Goal: Task Accomplishment & Management: Manage account settings

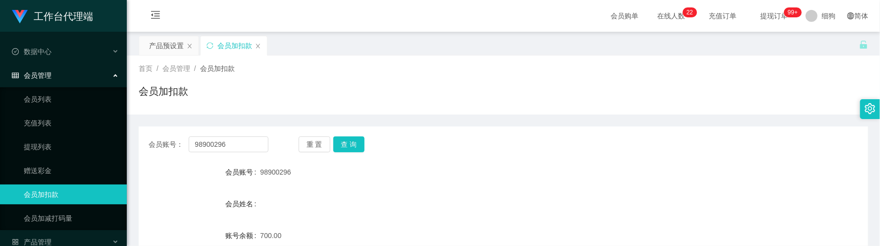
click at [257, 136] on input "98900296" at bounding box center [229, 144] width 80 height 16
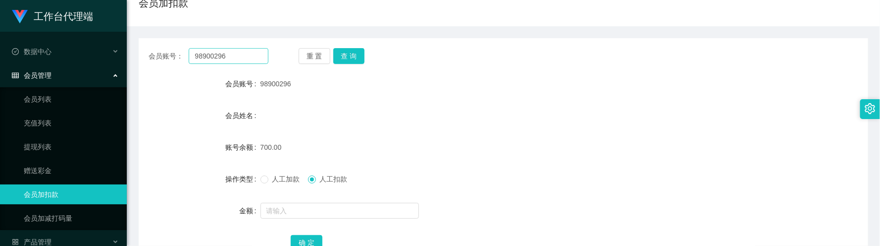
drag, startPoint x: 259, startPoint y: 56, endPoint x: 211, endPoint y: 55, distance: 48.1
click at [146, 51] on div "会员账号： 98900296 重 置 查 询" at bounding box center [504, 56] width 730 height 16
type input "mannix"
click at [366, 57] on div "重 置 查 询" at bounding box center [359, 56] width 120 height 16
click at [361, 57] on button "查 询" at bounding box center [349, 56] width 32 height 16
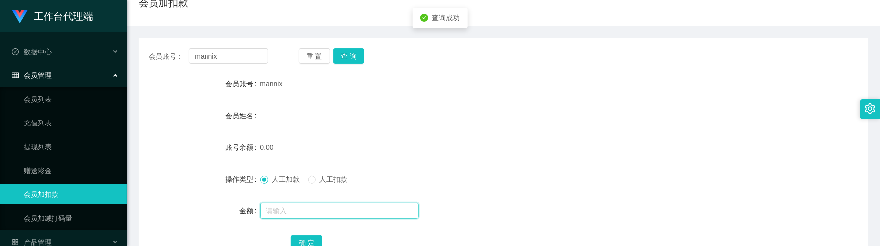
click at [282, 207] on input "text" at bounding box center [340, 211] width 158 height 16
type input "100"
click at [307, 241] on button "确 定" at bounding box center [307, 243] width 32 height 16
drag, startPoint x: 489, startPoint y: 84, endPoint x: 479, endPoint y: 84, distance: 9.9
click at [489, 84] on div "mannix" at bounding box center [473, 84] width 425 height 20
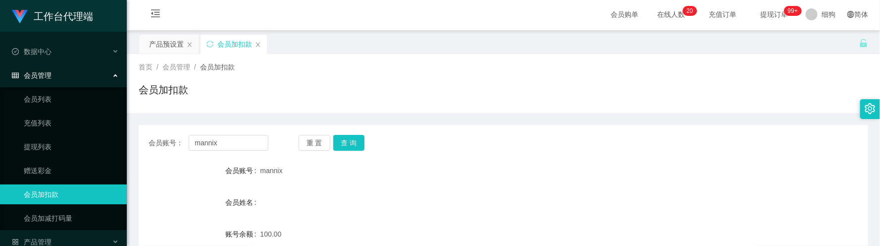
scroll to position [0, 0]
click at [168, 46] on div "产品预设置" at bounding box center [166, 45] width 35 height 19
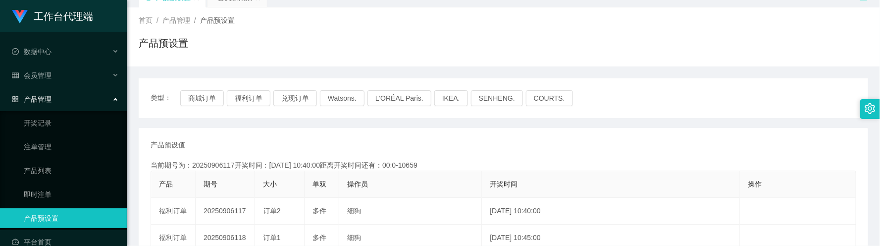
scroll to position [74, 0]
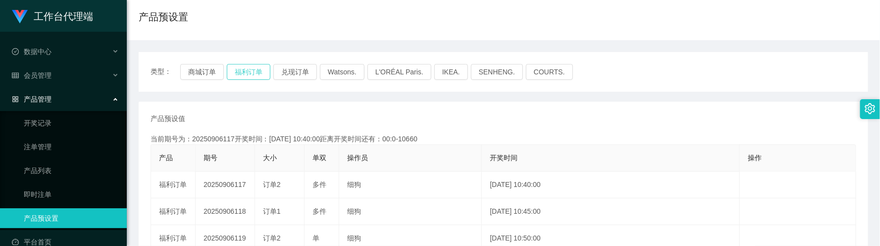
click at [250, 72] on button "福利订单" at bounding box center [249, 72] width 44 height 16
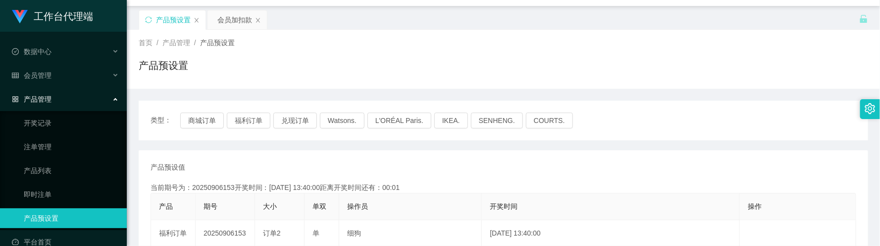
scroll to position [0, 0]
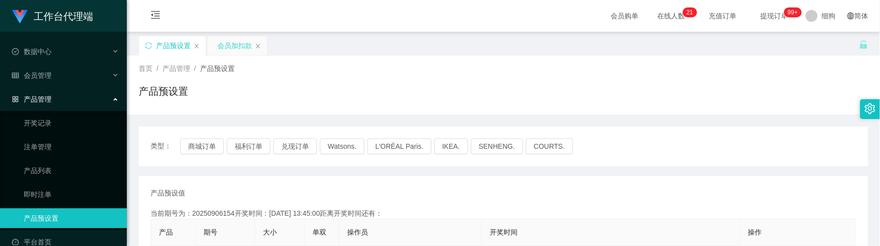
click at [229, 49] on div "会员加扣款" at bounding box center [234, 45] width 35 height 19
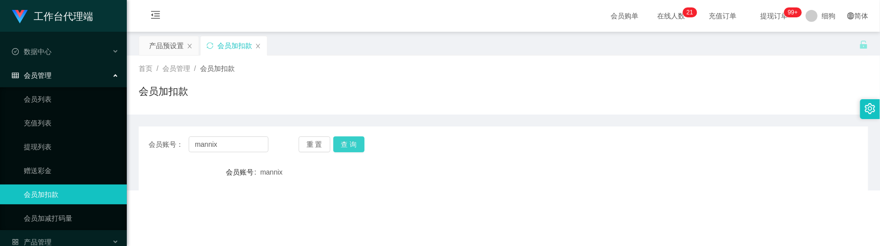
click at [339, 146] on button "查 询" at bounding box center [349, 144] width 32 height 16
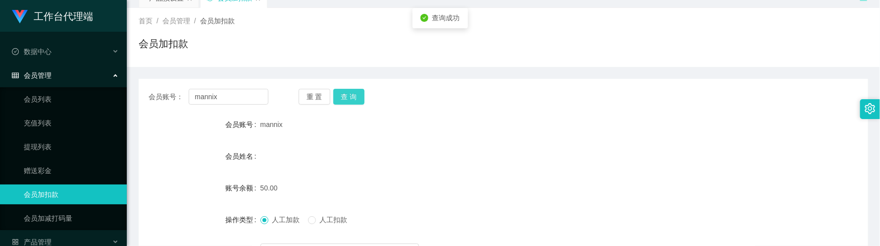
scroll to position [74, 0]
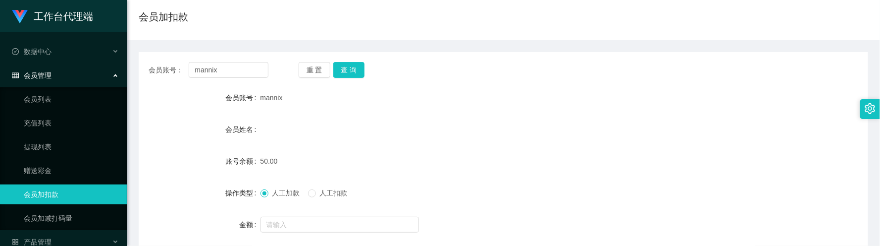
drag, startPoint x: 497, startPoint y: 61, endPoint x: 488, endPoint y: 56, distance: 10.0
click at [497, 60] on div "会员账号： mannix 重 置 查 询 会员账号 mannix 会员姓名 账号余额 50.00 操作类型 人工加款 人工扣款 金额 确 定" at bounding box center [504, 170] width 730 height 236
drag, startPoint x: 478, startPoint y: 159, endPoint x: 479, endPoint y: 169, distance: 10.4
click at [478, 159] on div "50.00" at bounding box center [473, 161] width 425 height 20
click at [461, 134] on div "会员姓名" at bounding box center [504, 129] width 730 height 20
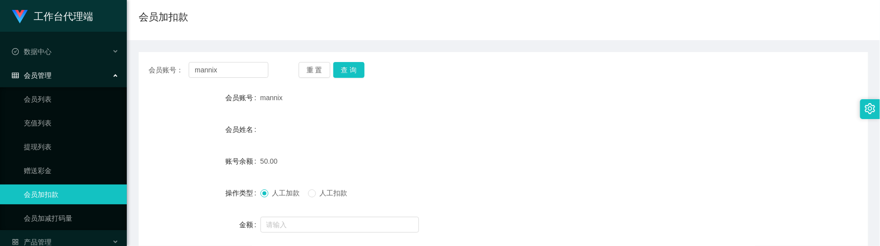
click at [461, 123] on div "会员姓名" at bounding box center [504, 129] width 730 height 20
click at [348, 79] on div "会员账号： mannix 重 置 查 询 会员账号 mannix 会员姓名 账号余额 50.00 操作类型 人工加款 人工扣款 金额 确 定" at bounding box center [504, 170] width 730 height 236
click at [349, 72] on button "查 询" at bounding box center [349, 70] width 32 height 16
click at [467, 151] on div "150.00" at bounding box center [473, 161] width 425 height 20
drag, startPoint x: 486, startPoint y: 109, endPoint x: 486, endPoint y: 103, distance: 6.5
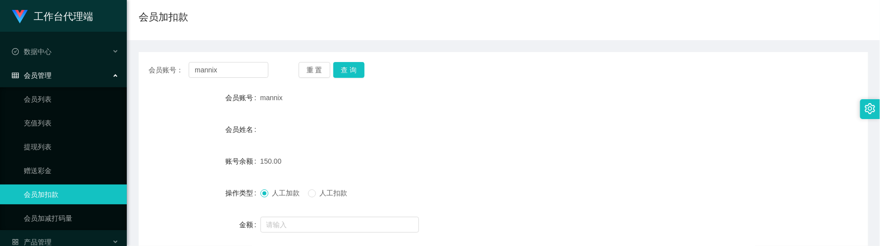
click at [486, 109] on form "会员账号 mannix 会员姓名 账号余额 150.00 操作类型 人工加款 人工扣款 金额 确 定" at bounding box center [504, 177] width 730 height 178
click at [560, 137] on div "会员姓名" at bounding box center [504, 129] width 730 height 20
drag, startPoint x: 432, startPoint y: 90, endPoint x: 433, endPoint y: 55, distance: 34.2
click at [432, 88] on div "mannix" at bounding box center [473, 98] width 425 height 20
drag, startPoint x: 451, startPoint y: 131, endPoint x: 419, endPoint y: 4, distance: 130.1
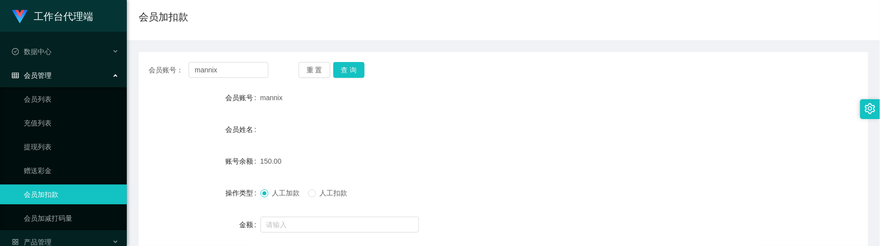
click at [446, 123] on div "会员姓名" at bounding box center [504, 129] width 730 height 20
click at [438, 125] on div "会员姓名" at bounding box center [504, 129] width 730 height 20
drag, startPoint x: 400, startPoint y: 174, endPoint x: 423, endPoint y: 140, distance: 41.3
click at [401, 174] on form "会员账号 mannix 会员姓名 账号余额 150.00 操作类型 人工加款 人工扣款 金额 确 定" at bounding box center [504, 177] width 730 height 178
click at [353, 150] on form "会员账号 mannix 会员姓名 账号余额 150.00 操作类型 人工加款 人工扣款 金额 确 定" at bounding box center [504, 177] width 730 height 178
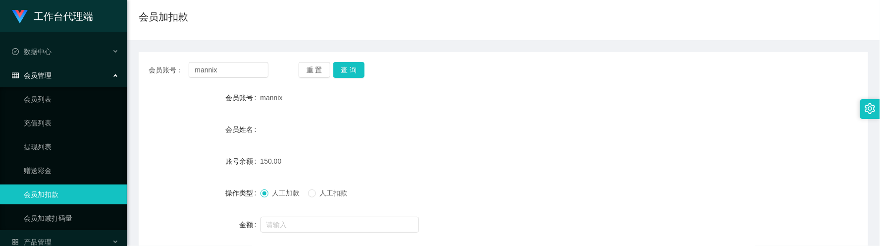
click at [449, 134] on div "会员姓名" at bounding box center [504, 129] width 730 height 20
drag, startPoint x: 547, startPoint y: 146, endPoint x: 547, endPoint y: 139, distance: 7.4
click at [547, 146] on form "会员账号 mannix 会员姓名 账号余额 150.00 操作类型 人工加款 人工扣款 金额 确 定" at bounding box center [504, 177] width 730 height 178
click at [367, 173] on form "会员账号 mannix 会员姓名 账号余额 150.00 操作类型 人工加款 人工扣款 金额 确 定" at bounding box center [504, 177] width 730 height 178
drag, startPoint x: 311, startPoint y: 218, endPoint x: 318, endPoint y: 206, distance: 14.9
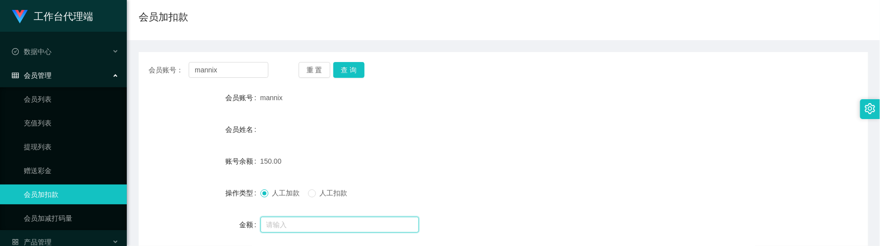
click at [311, 217] on input "text" at bounding box center [340, 224] width 158 height 16
drag, startPoint x: 318, startPoint y: 198, endPoint x: 318, endPoint y: 204, distance: 6.4
click at [318, 198] on label "人工扣款" at bounding box center [330, 193] width 44 height 10
click at [315, 222] on input "text" at bounding box center [340, 224] width 158 height 16
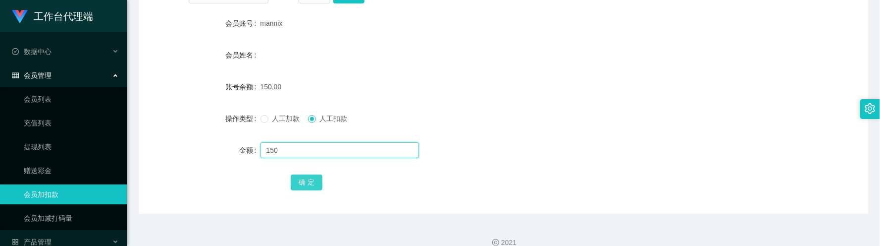
type input "150"
click at [313, 185] on button "确 定" at bounding box center [307, 182] width 32 height 16
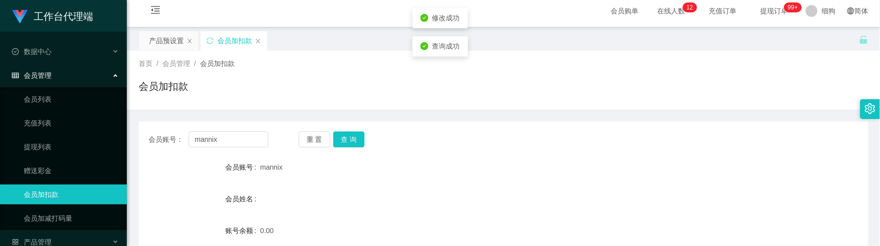
scroll to position [0, 0]
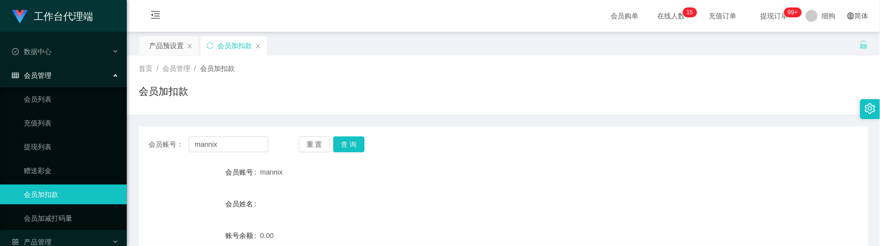
click at [471, 110] on div "首页 / 会员管理 / 会员加扣款 / 会员加扣款" at bounding box center [503, 84] width 753 height 59
drag, startPoint x: 376, startPoint y: 116, endPoint x: 387, endPoint y: 5, distance: 111.5
click at [375, 108] on div "首页 / 会员管理 / 会员加扣款 / 会员加扣款 会员账号： mannix 重 置 查 询 会员账号 mannix 会员姓名 账号余额 0.00 操作类型 …" at bounding box center [504, 208] width 730 height 307
drag, startPoint x: 412, startPoint y: 90, endPoint x: 411, endPoint y: 48, distance: 42.1
click at [412, 88] on div "会员加扣款" at bounding box center [504, 95] width 730 height 23
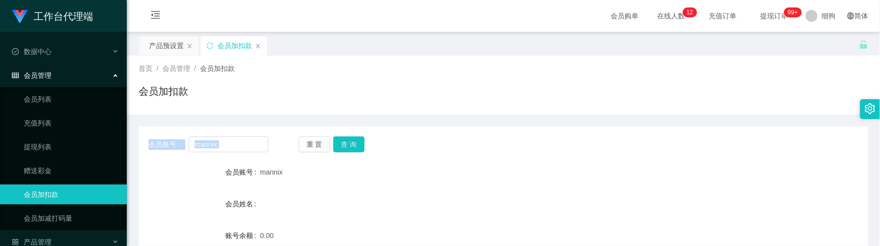
drag, startPoint x: 415, startPoint y: 85, endPoint x: 440, endPoint y: 6, distance: 83.2
click at [415, 85] on div "会员加扣款" at bounding box center [504, 95] width 730 height 23
click at [358, 82] on div "首页 / 会员管理 / 会员加扣款 / 会员加扣款" at bounding box center [504, 84] width 730 height 43
click at [365, 81] on div "首页 / 会员管理 / 会员加扣款 / 会员加扣款" at bounding box center [504, 84] width 730 height 43
click at [361, 139] on button "查 询" at bounding box center [349, 144] width 32 height 16
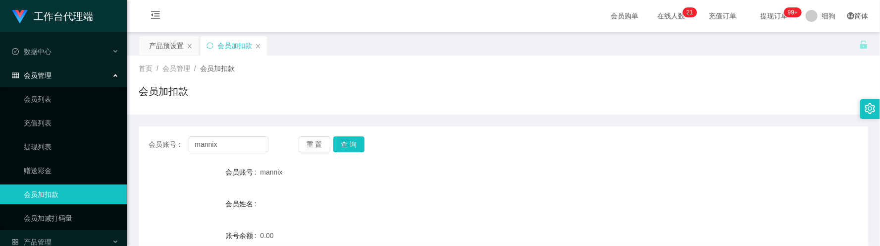
drag, startPoint x: 433, startPoint y: 155, endPoint x: 432, endPoint y: 63, distance: 92.1
click at [433, 155] on div "会员账号： mannix 重 置 查 询 会员账号 mannix 会员姓名 账号余额 0.00 操作类型 人工加款 人工扣款 金额 确 定" at bounding box center [504, 244] width 730 height 236
click at [470, 94] on div "会员加扣款" at bounding box center [504, 95] width 730 height 23
drag, startPoint x: 434, startPoint y: 85, endPoint x: 427, endPoint y: 56, distance: 29.5
click at [434, 85] on div "会员加扣款" at bounding box center [504, 95] width 730 height 23
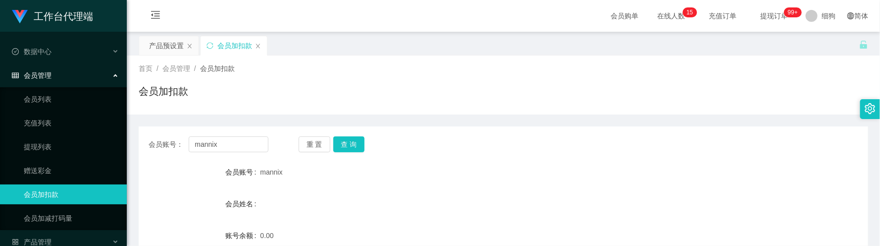
click at [439, 122] on div "会员账号： mannix 重 置 查 询 会员账号 mannix 会员姓名 账号余额 0.00 操作类型 人工加款 人工扣款 金额 确 定" at bounding box center [504, 238] width 730 height 248
drag, startPoint x: 496, startPoint y: 111, endPoint x: 467, endPoint y: 74, distance: 47.6
click at [497, 112] on div "首页 / 会员管理 / 会员加扣款 / 会员加扣款" at bounding box center [503, 84] width 753 height 59
drag, startPoint x: 429, startPoint y: 97, endPoint x: 428, endPoint y: 91, distance: 6.0
click at [429, 96] on div "会员加扣款" at bounding box center [504, 95] width 730 height 23
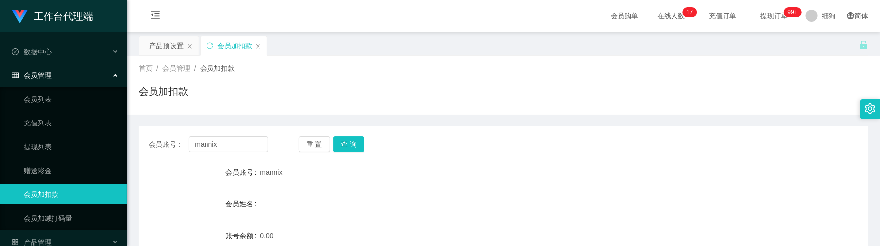
click at [422, 75] on div "首页 / 会员管理 / 会员加扣款 / 会员加扣款" at bounding box center [504, 84] width 730 height 43
drag, startPoint x: 433, startPoint y: 107, endPoint x: 443, endPoint y: 97, distance: 14.7
click at [433, 107] on div "首页 / 会员管理 / 会员加扣款 / 会员加扣款" at bounding box center [503, 84] width 753 height 59
click at [533, 155] on div "会员账号： mannix 重 置 查 询 会员账号 mannix 会员姓名 账号余额 0.00 操作类型 人工加款 人工扣款 金额 确 定" at bounding box center [504, 244] width 730 height 236
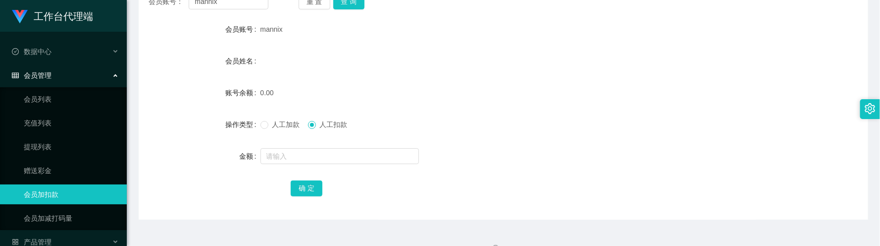
scroll to position [149, 0]
